Goal: Transaction & Acquisition: Purchase product/service

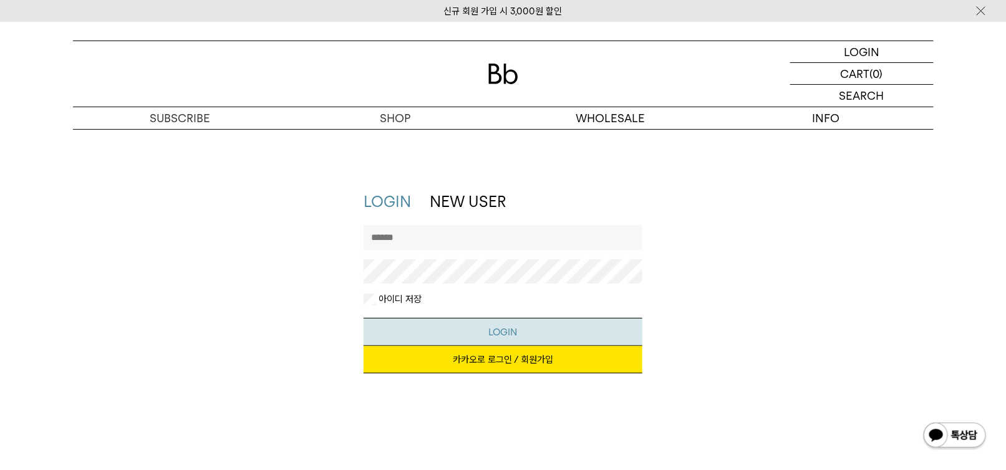
type input "**********"
click at [468, 337] on button "LOGIN" at bounding box center [503, 332] width 279 height 28
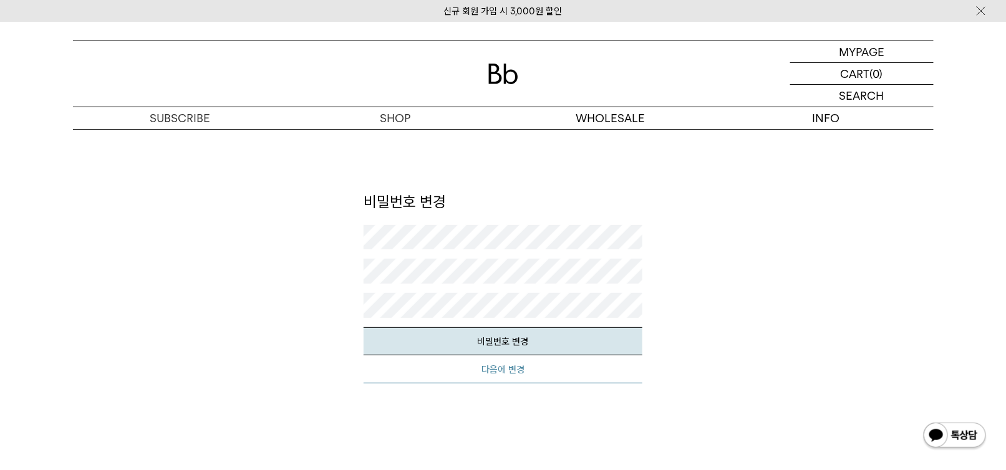
click at [482, 375] on button "다음에 변경" at bounding box center [503, 370] width 279 height 28
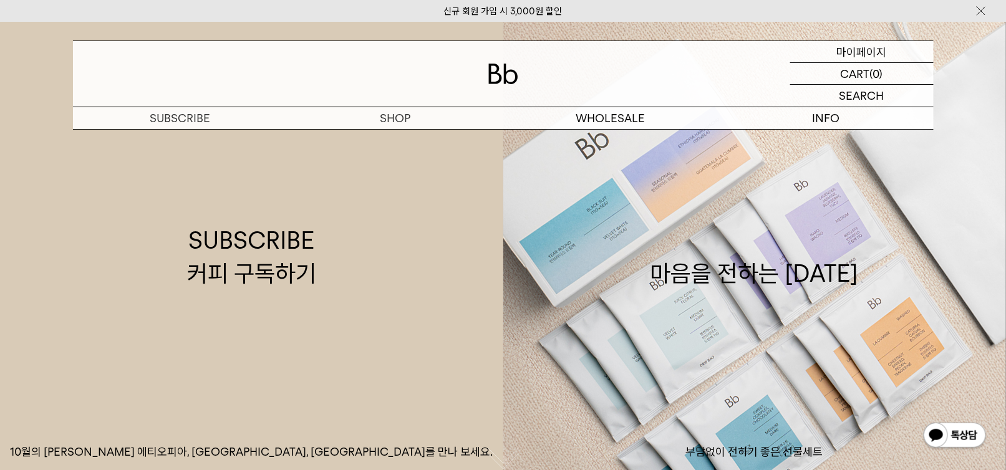
click at [883, 49] on p "마이페이지" at bounding box center [862, 51] width 50 height 21
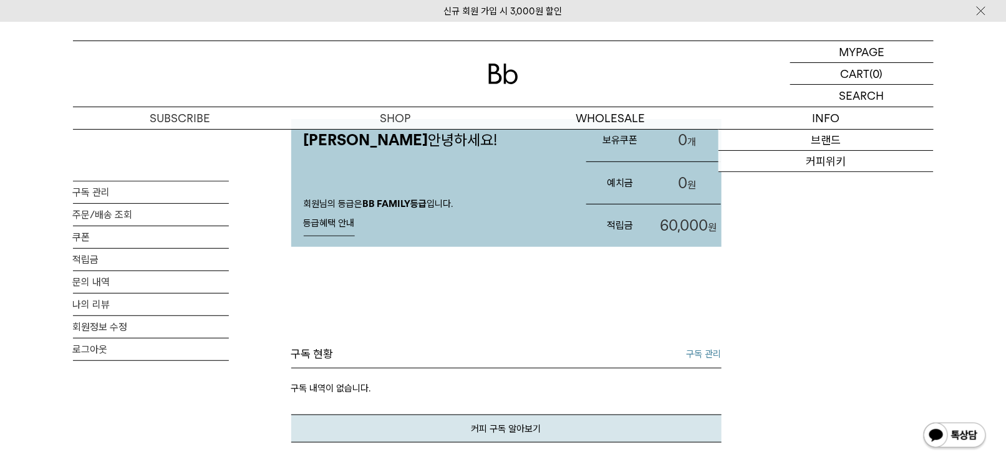
scroll to position [62, 0]
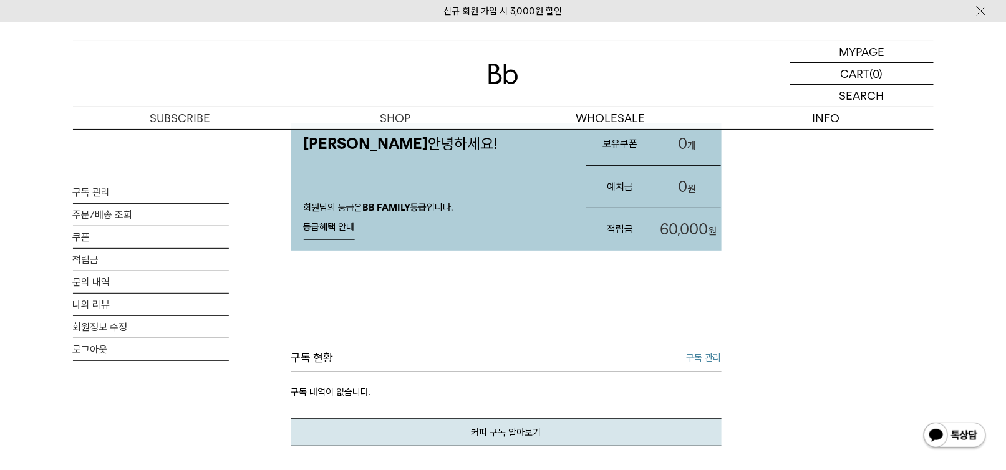
click at [686, 216] on link "60,000 원" at bounding box center [687, 229] width 67 height 42
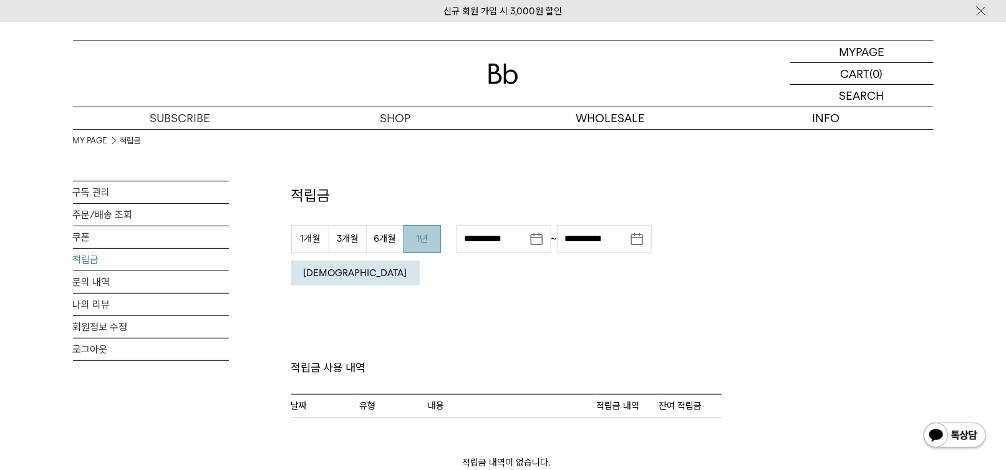
click at [404, 245] on button "1년" at bounding box center [422, 239] width 37 height 28
type input "**********"
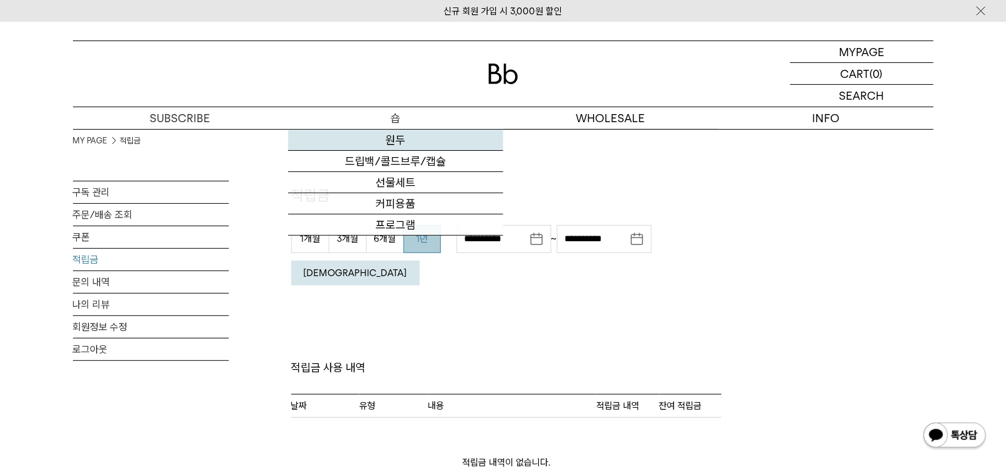
click at [427, 148] on link "원두" at bounding box center [395, 140] width 215 height 21
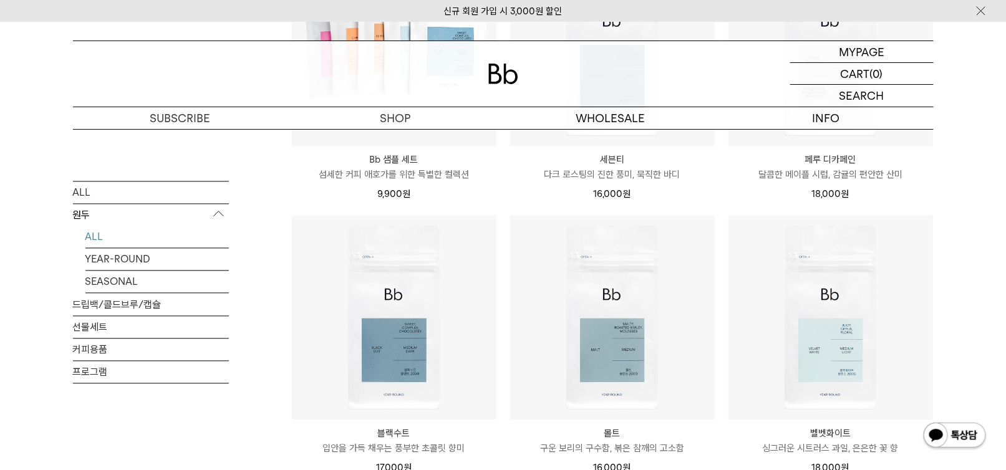
scroll to position [998, 0]
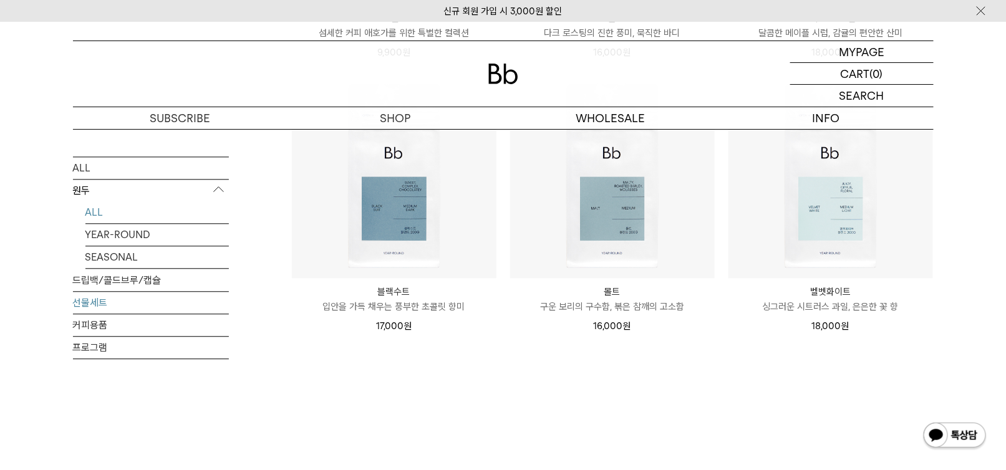
click at [104, 303] on link "선물세트" at bounding box center [151, 303] width 156 height 22
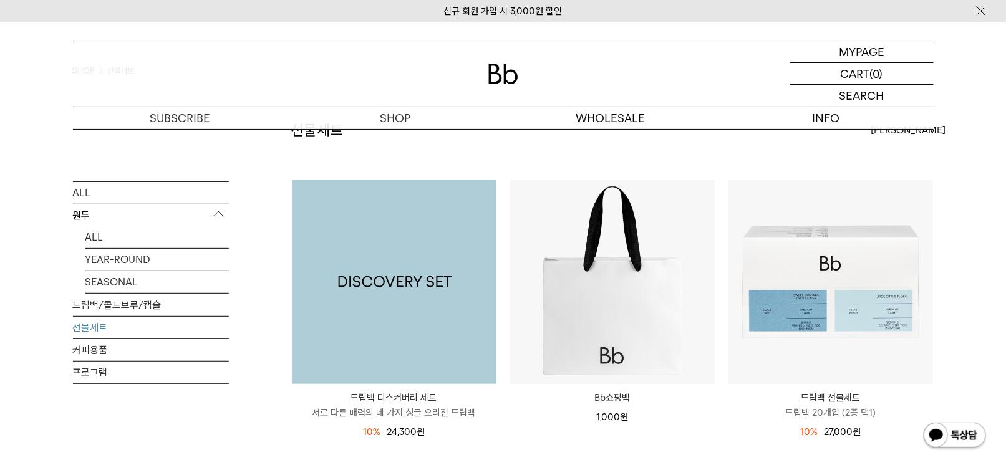
scroll to position [187, 0]
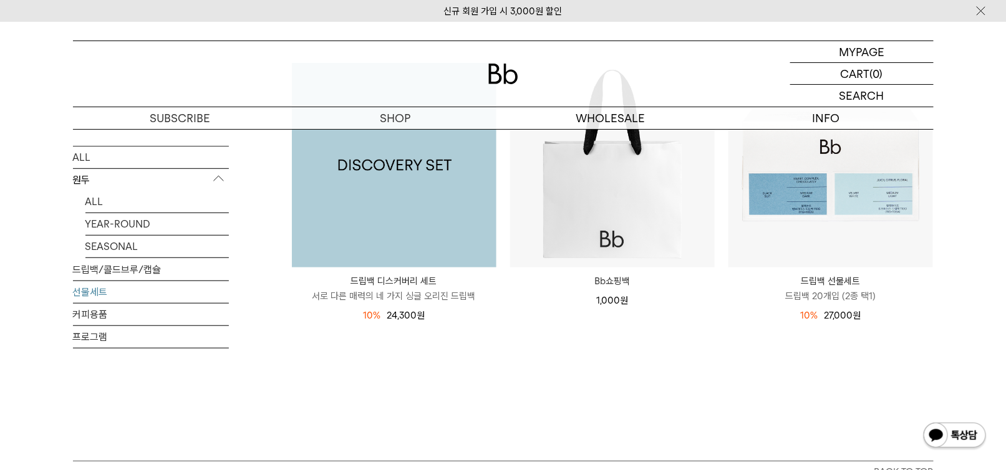
click at [408, 227] on img at bounding box center [394, 165] width 205 height 205
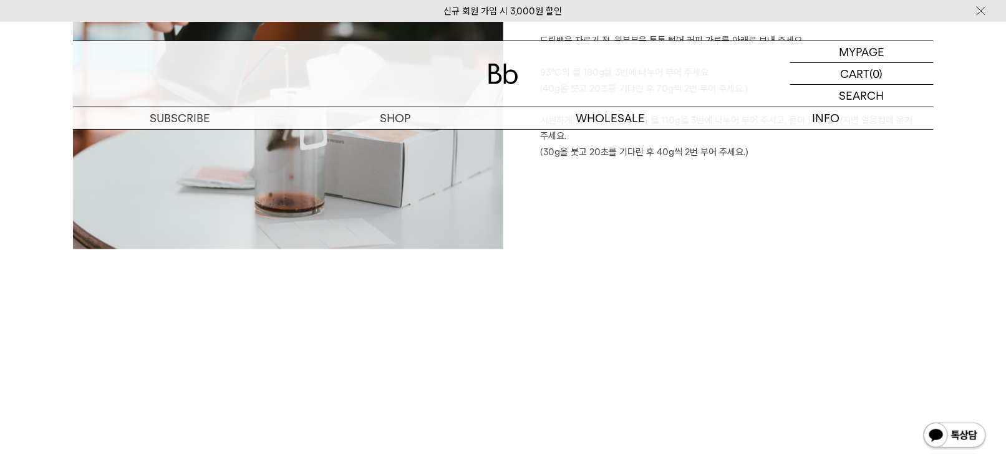
scroll to position [2620, 0]
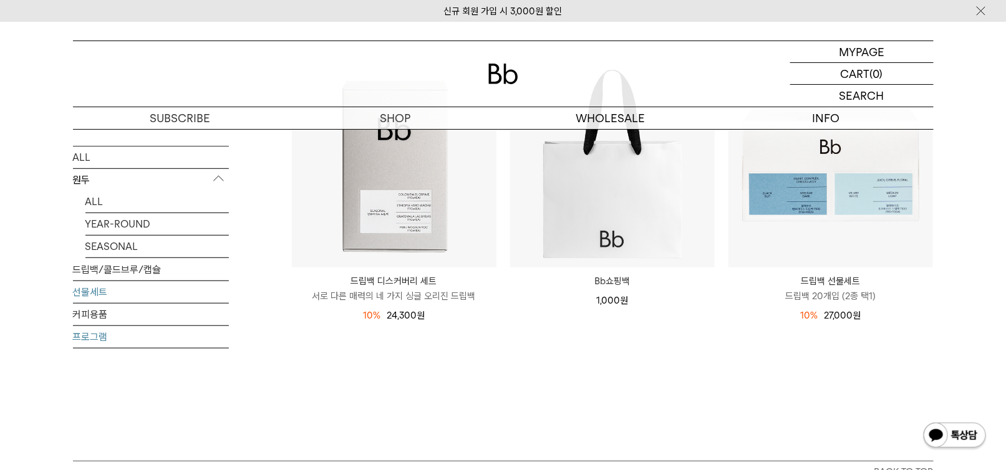
click at [85, 340] on link "프로그램" at bounding box center [151, 337] width 156 height 22
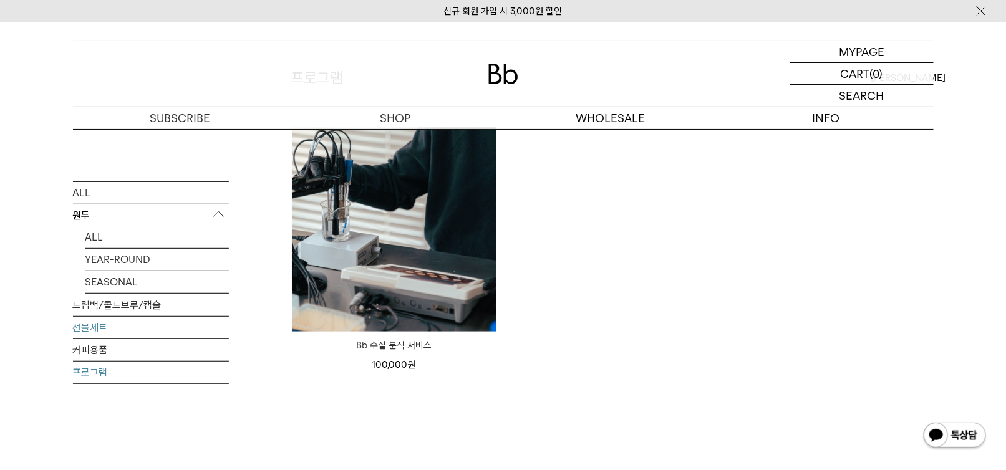
scroll to position [125, 0]
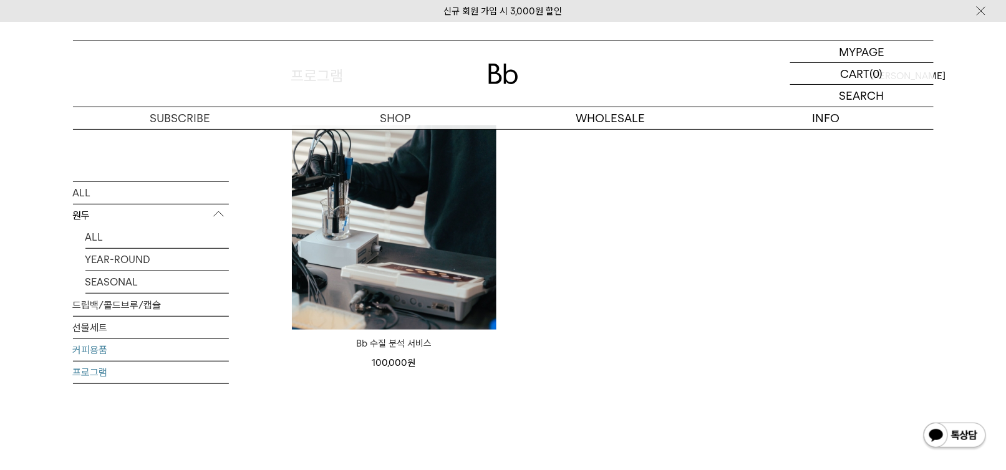
click at [92, 347] on link "커피용품" at bounding box center [151, 350] width 156 height 22
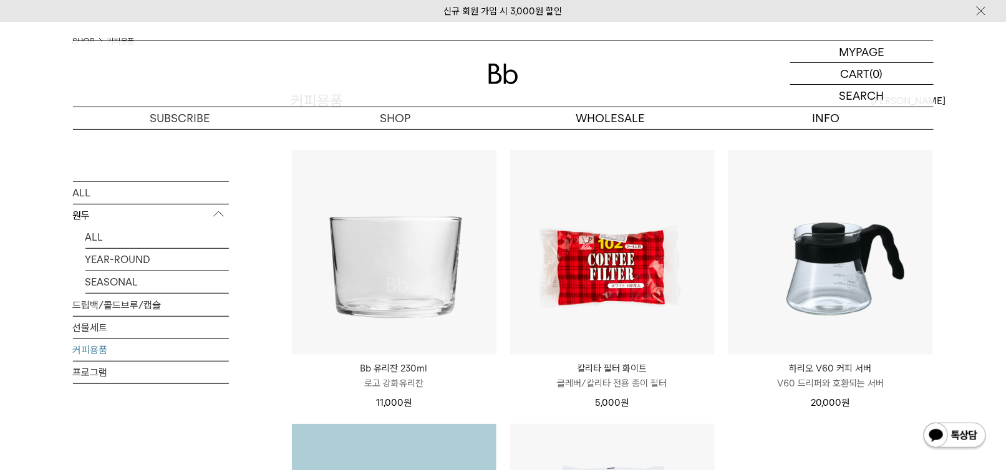
scroll to position [62, 0]
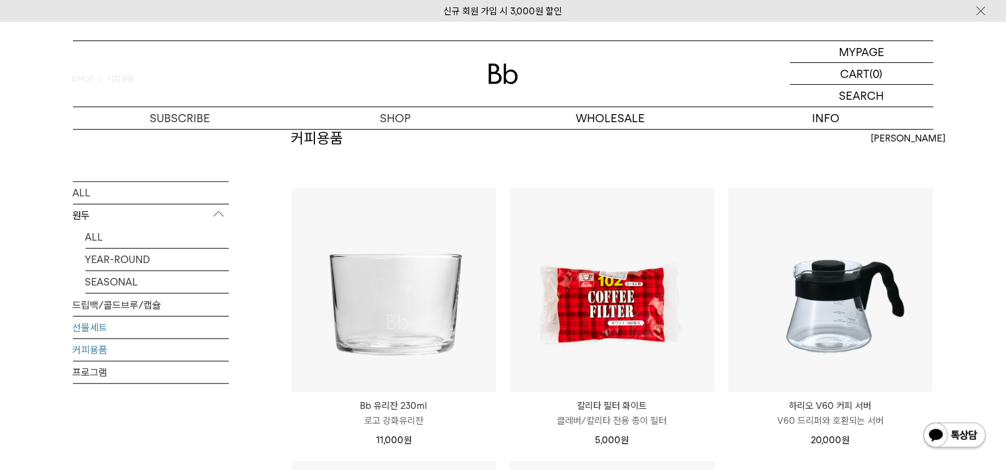
click at [104, 330] on link "선물세트" at bounding box center [151, 327] width 156 height 22
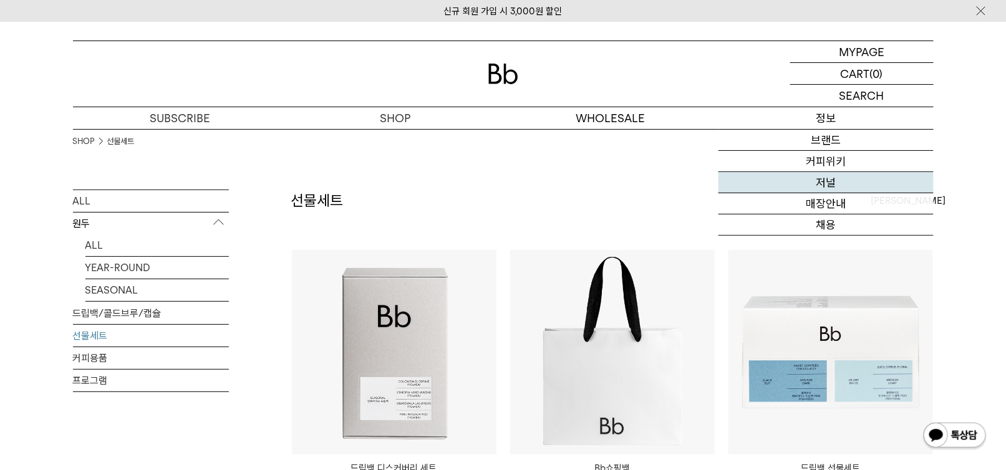
click at [818, 177] on link "저널" at bounding box center [826, 182] width 215 height 21
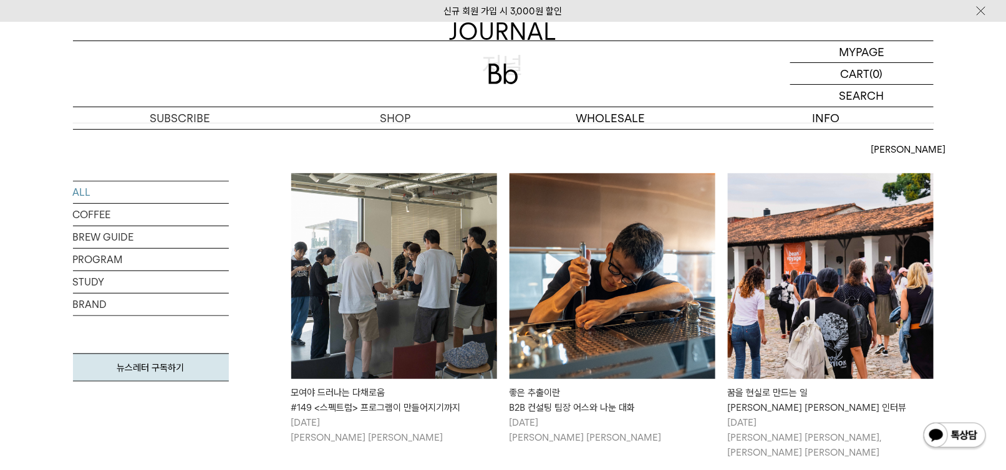
scroll to position [187, 0]
